Goal: Transaction & Acquisition: Obtain resource

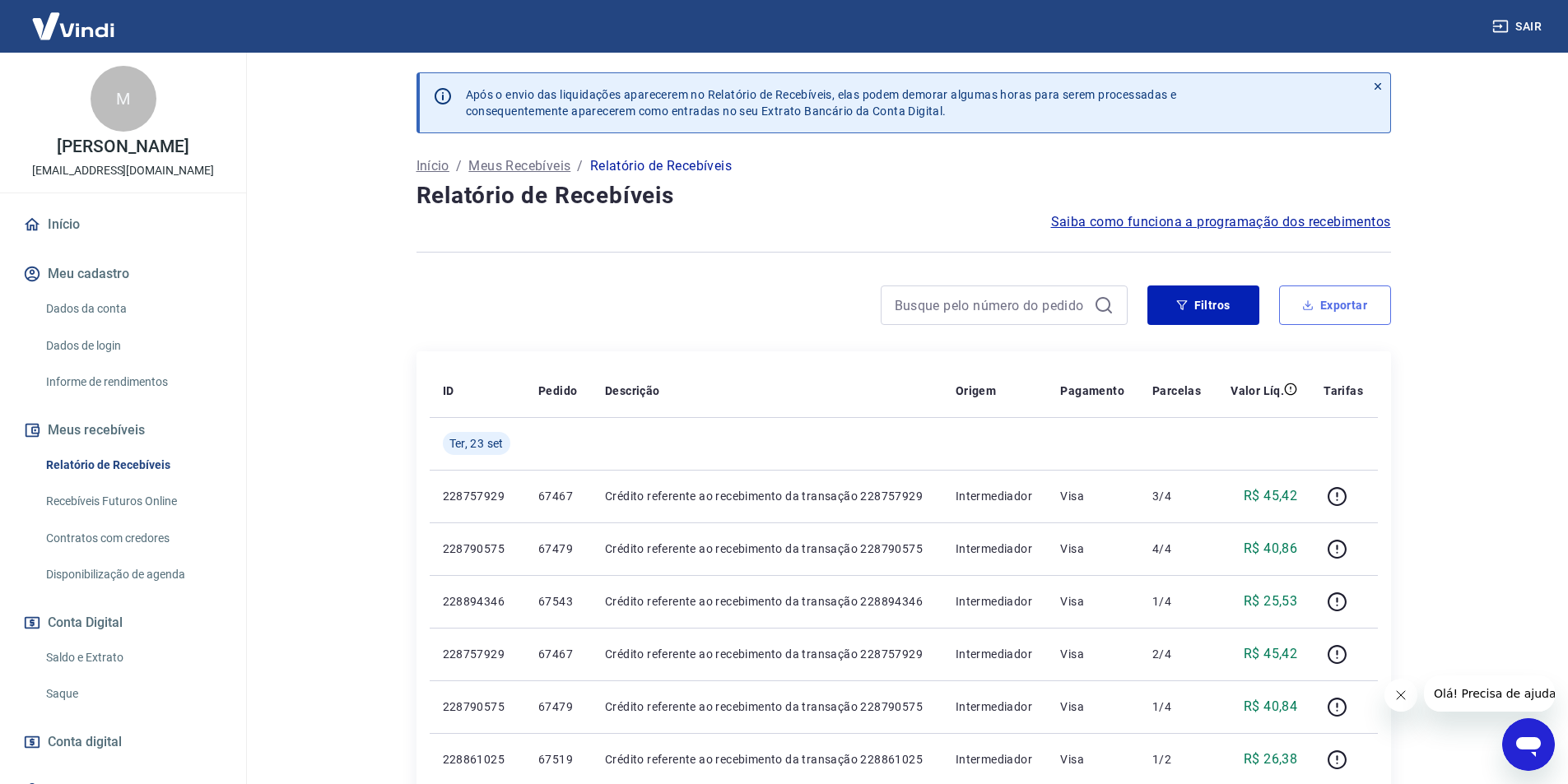
click at [1347, 301] on button "Exportar" at bounding box center [1335, 305] width 112 height 39
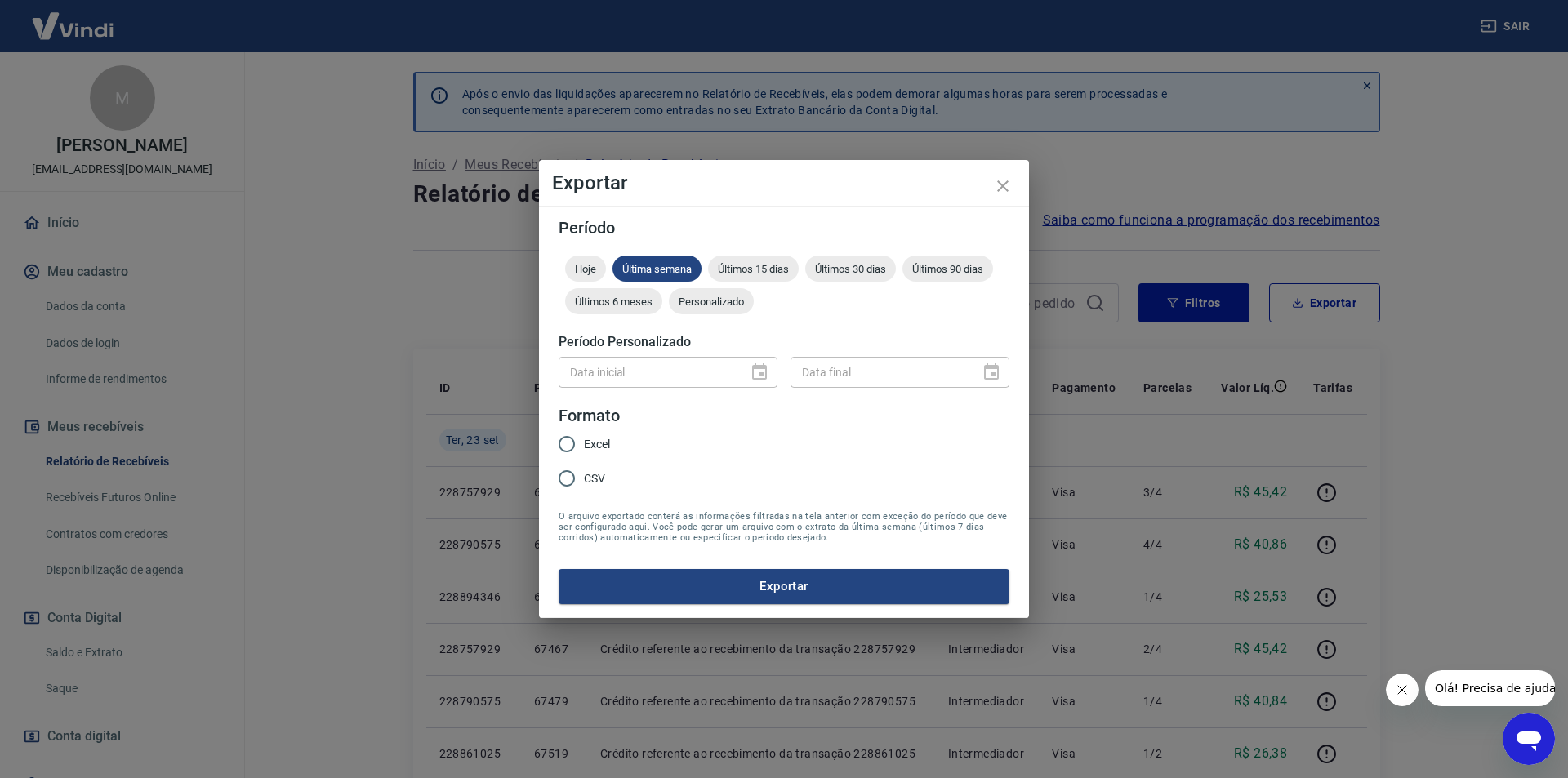
click at [592, 430] on label "Excel" at bounding box center [579, 443] width 60 height 34
click at [584, 430] on input "Excel" at bounding box center [566, 443] width 34 height 34
radio input "true"
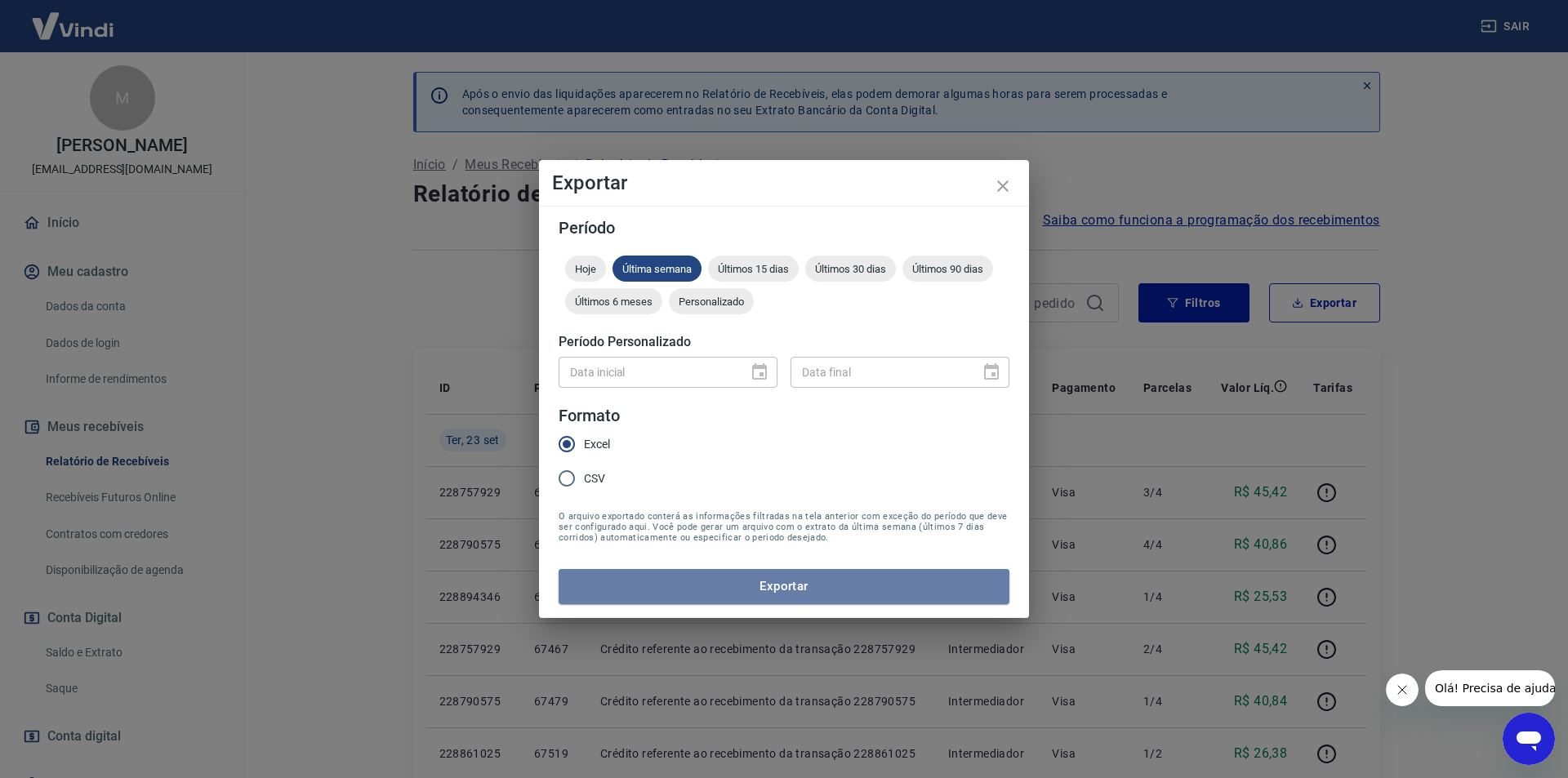
drag, startPoint x: 806, startPoint y: 601, endPoint x: 812, endPoint y: 593, distance: 10.0
click at [808, 599] on button "Exportar" at bounding box center [784, 586] width 451 height 34
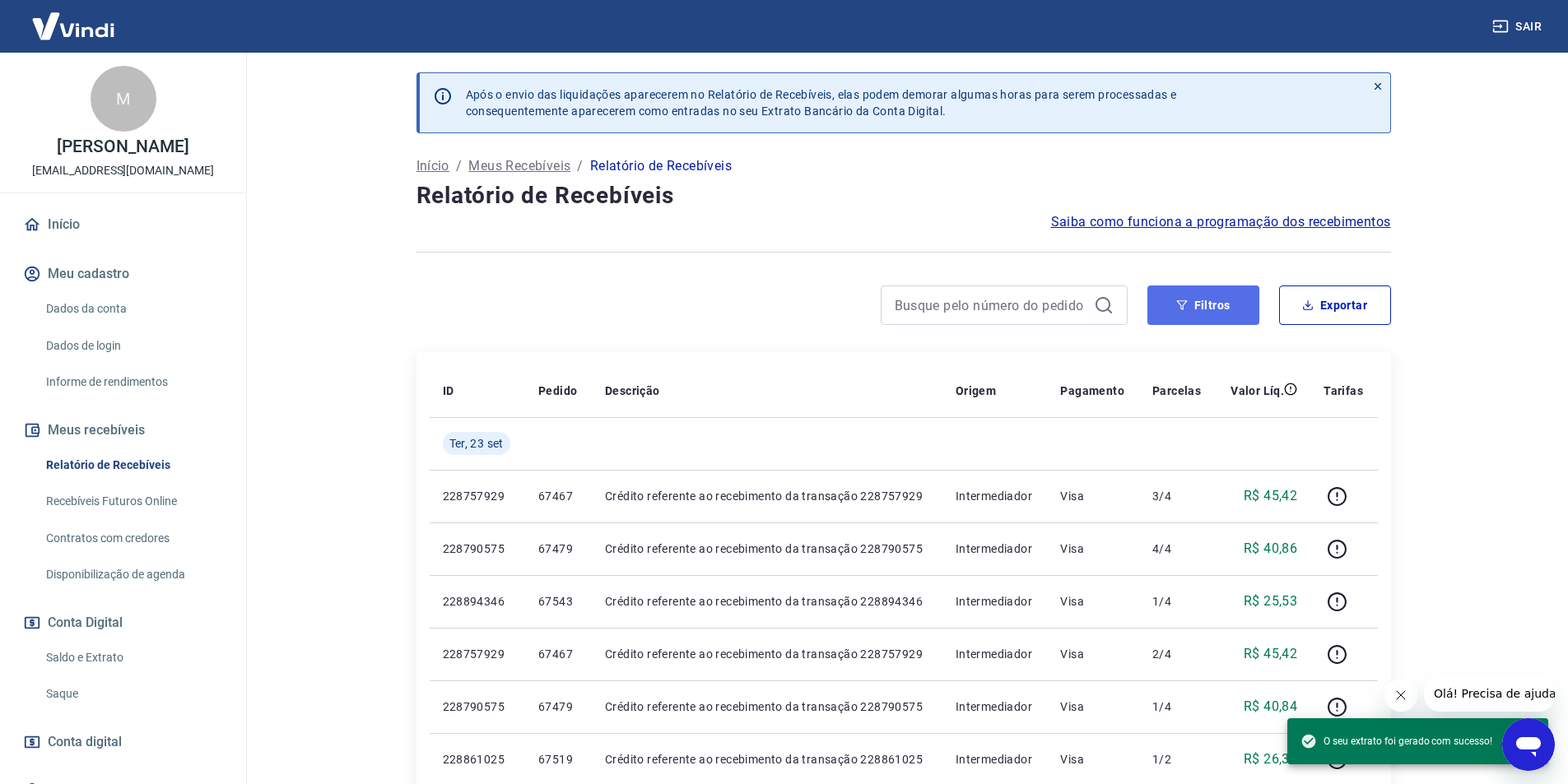
click at [1207, 312] on button "Filtros" at bounding box center [1204, 305] width 112 height 39
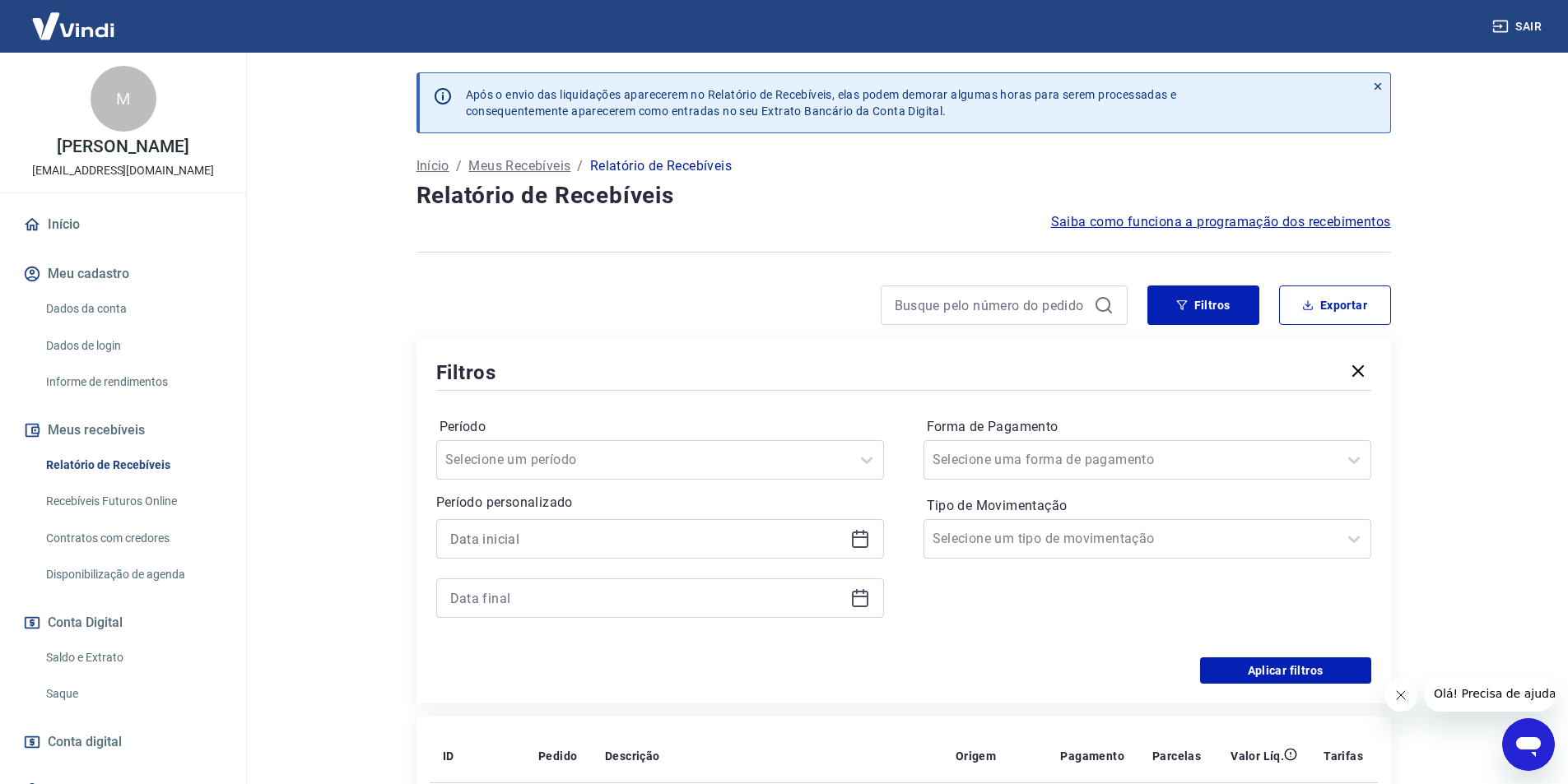
click at [867, 543] on icon at bounding box center [860, 540] width 17 height 17
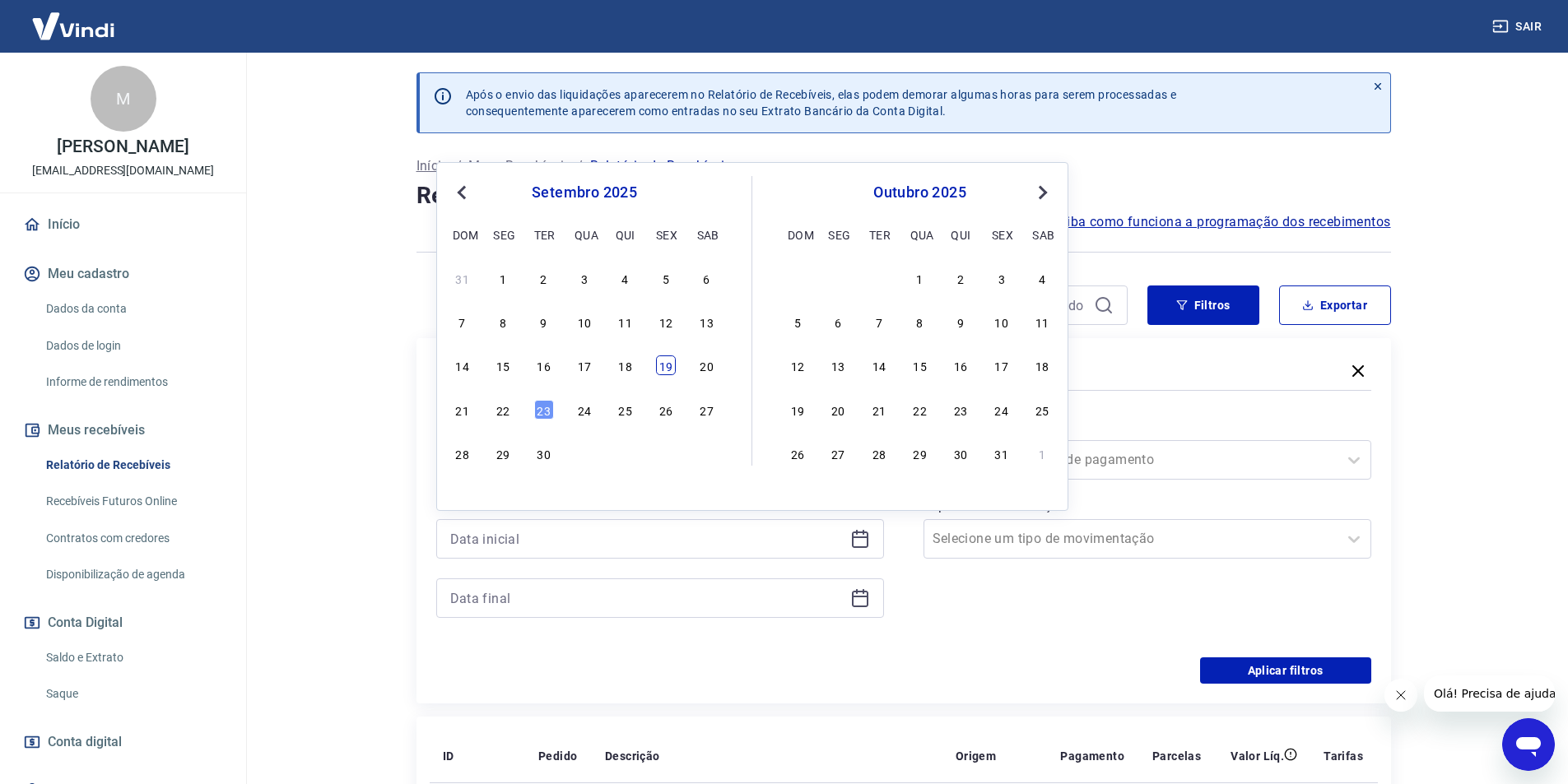
click at [669, 369] on div "19" at bounding box center [666, 366] width 20 height 20
type input "[DATE]"
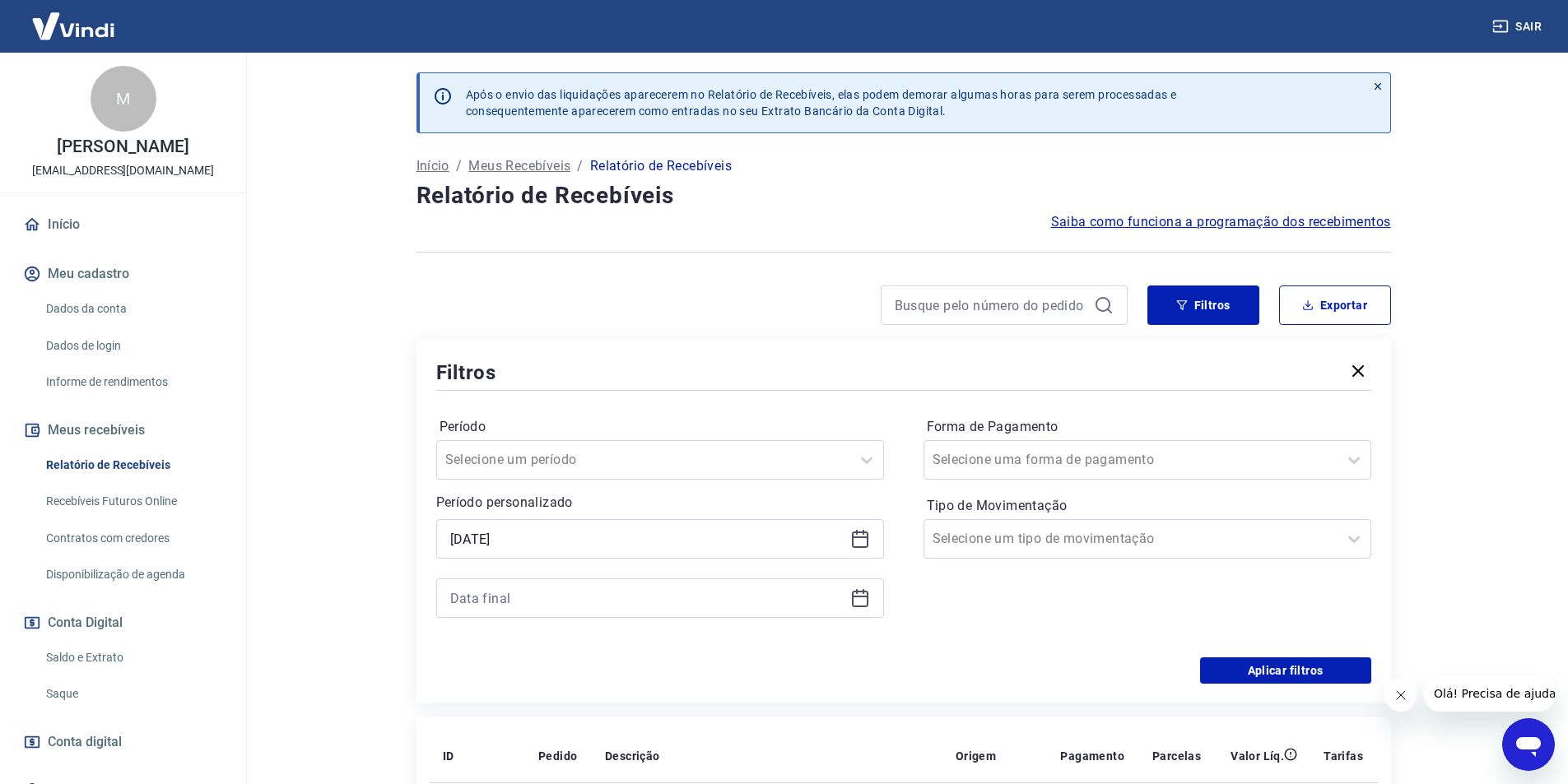
click at [856, 596] on icon at bounding box center [860, 596] width 17 height 2
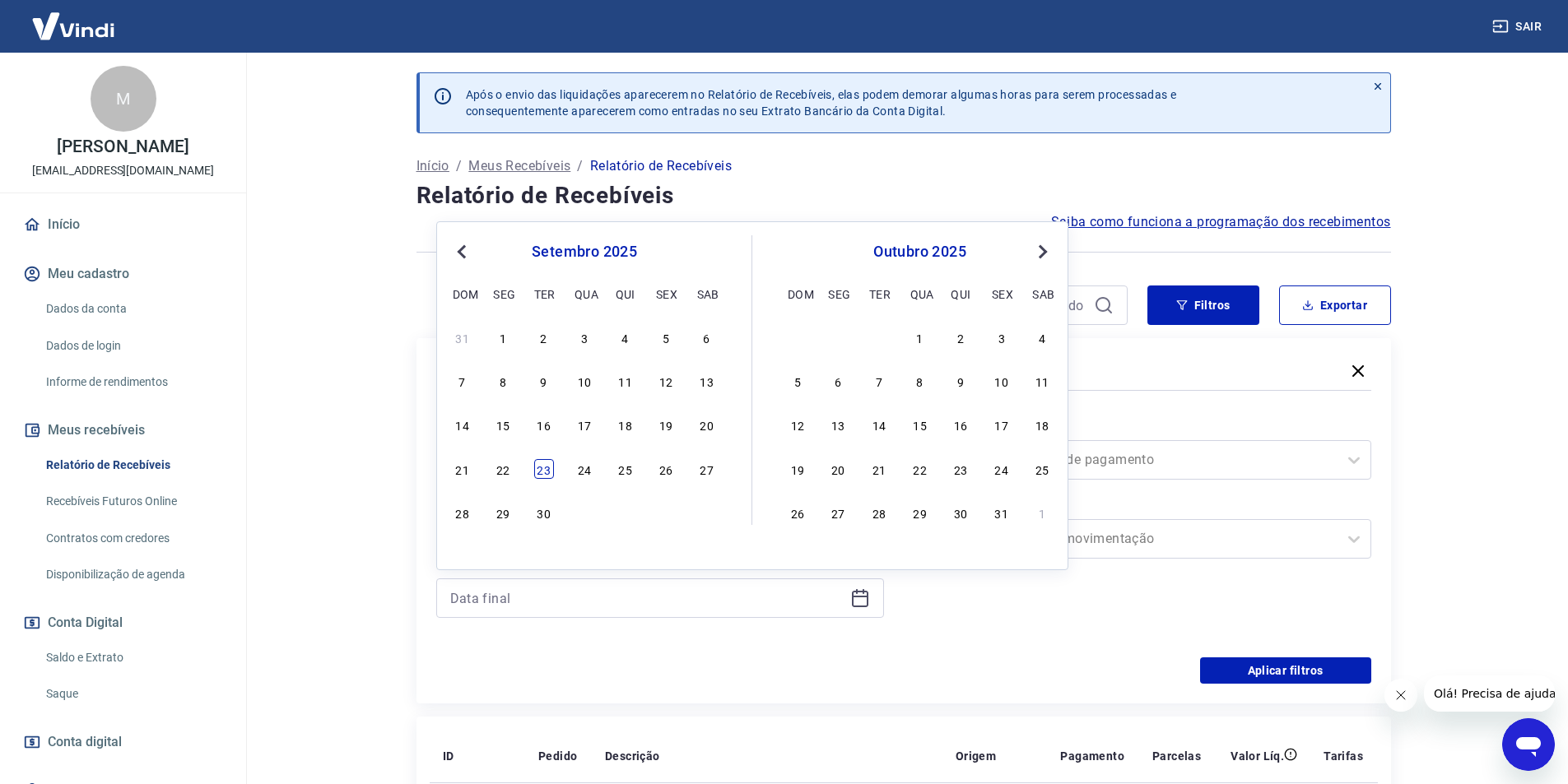
click at [549, 472] on div "23" at bounding box center [545, 469] width 20 height 20
type input "[DATE]"
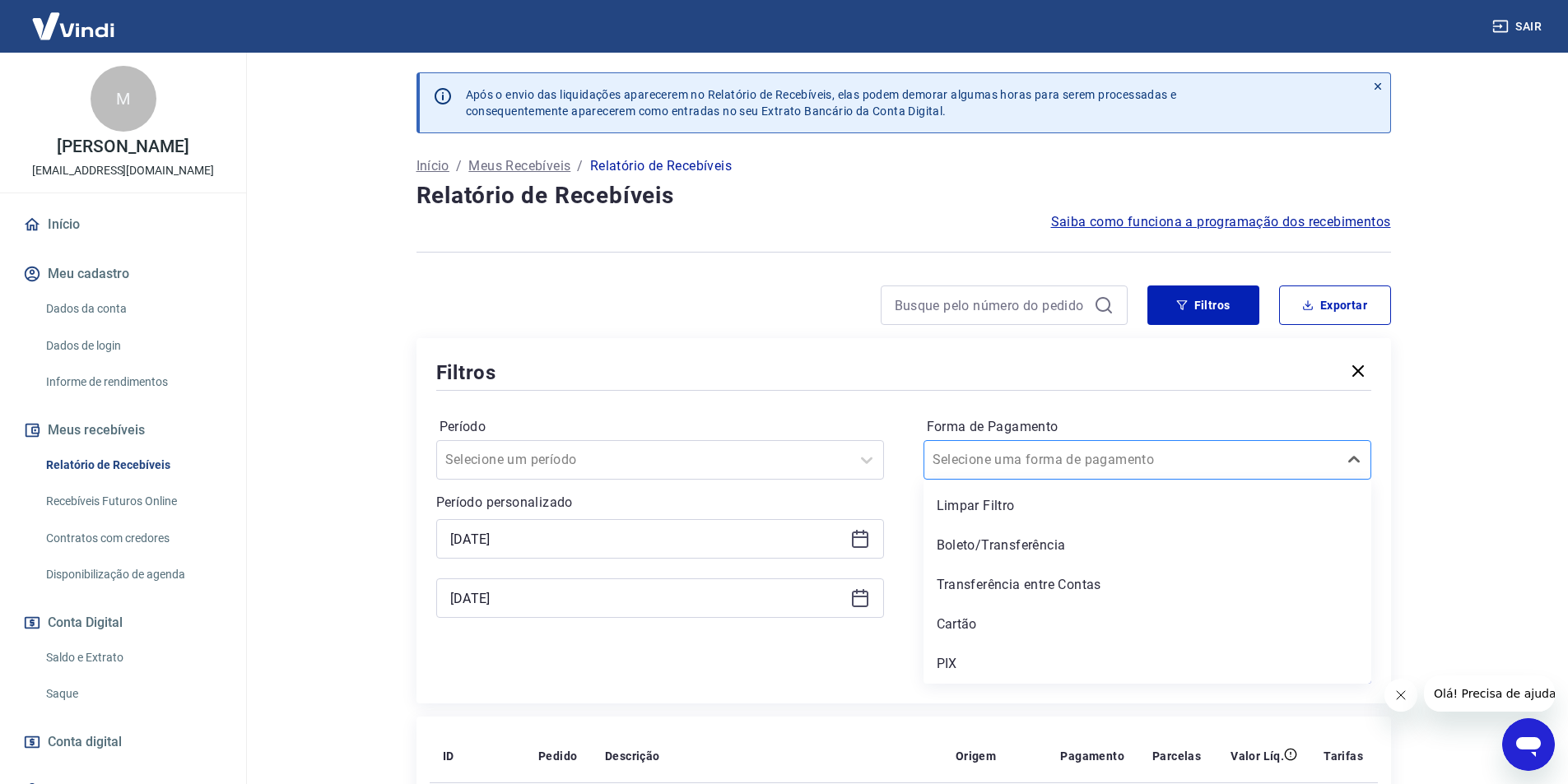
click at [1133, 468] on div at bounding box center [1131, 460] width 397 height 23
click at [941, 661] on div "PIX" at bounding box center [1148, 664] width 448 height 33
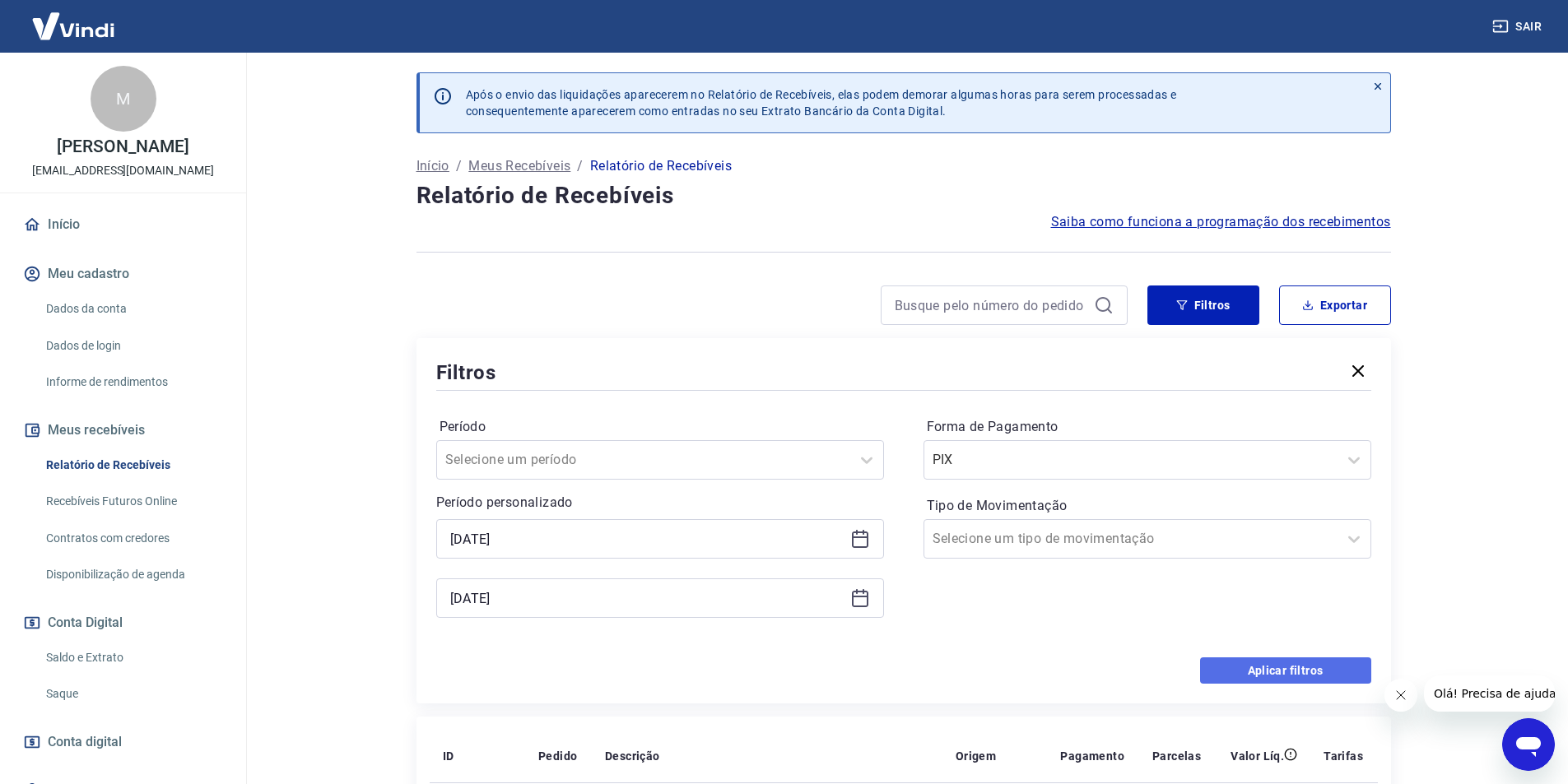
click at [1246, 674] on button "Aplicar filtros" at bounding box center [1286, 670] width 171 height 27
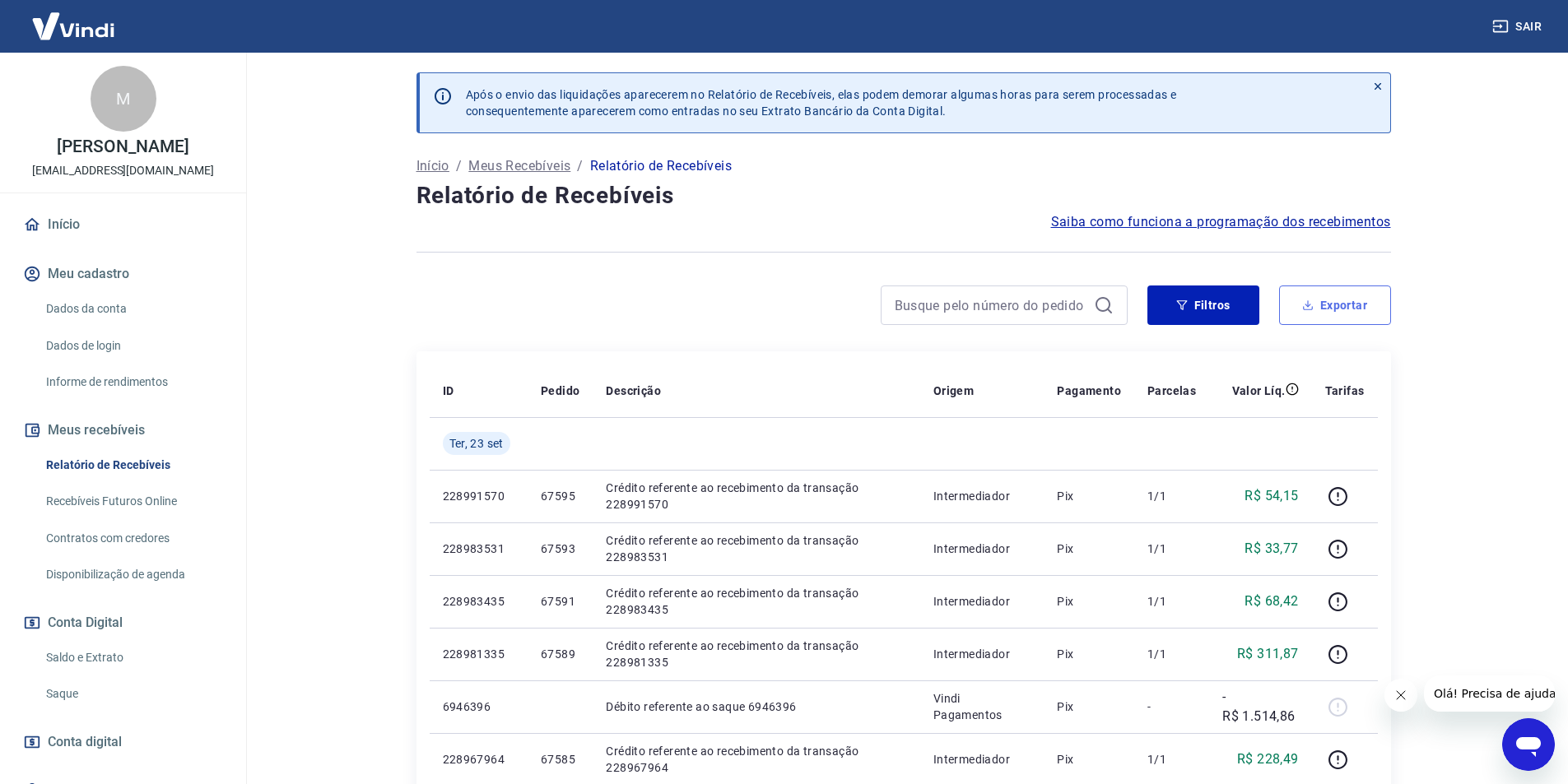
click at [1329, 308] on button "Exportar" at bounding box center [1335, 305] width 112 height 39
type input "[DATE]"
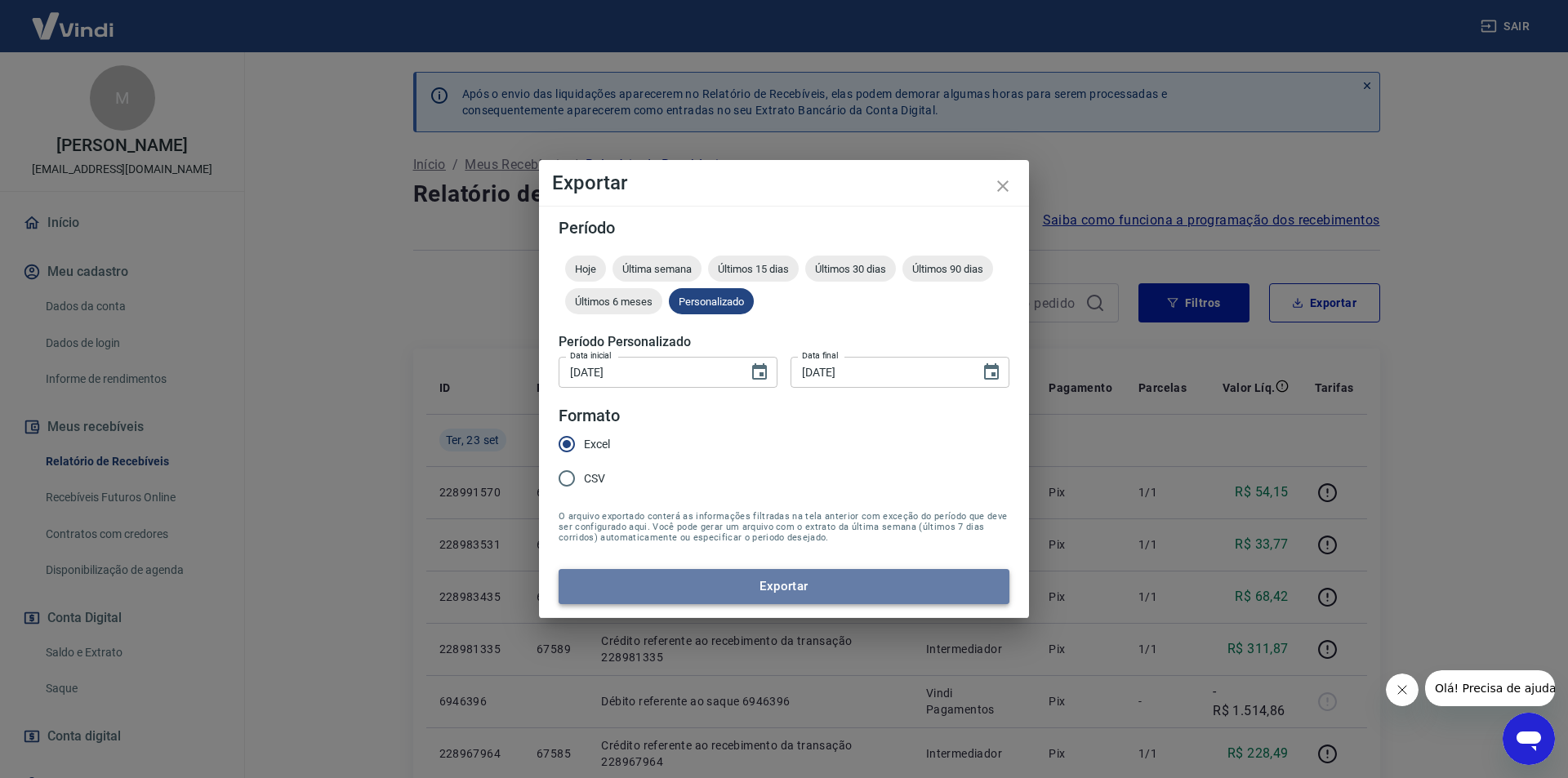
click at [753, 587] on button "Exportar" at bounding box center [784, 586] width 451 height 34
